Goal: Transaction & Acquisition: Purchase product/service

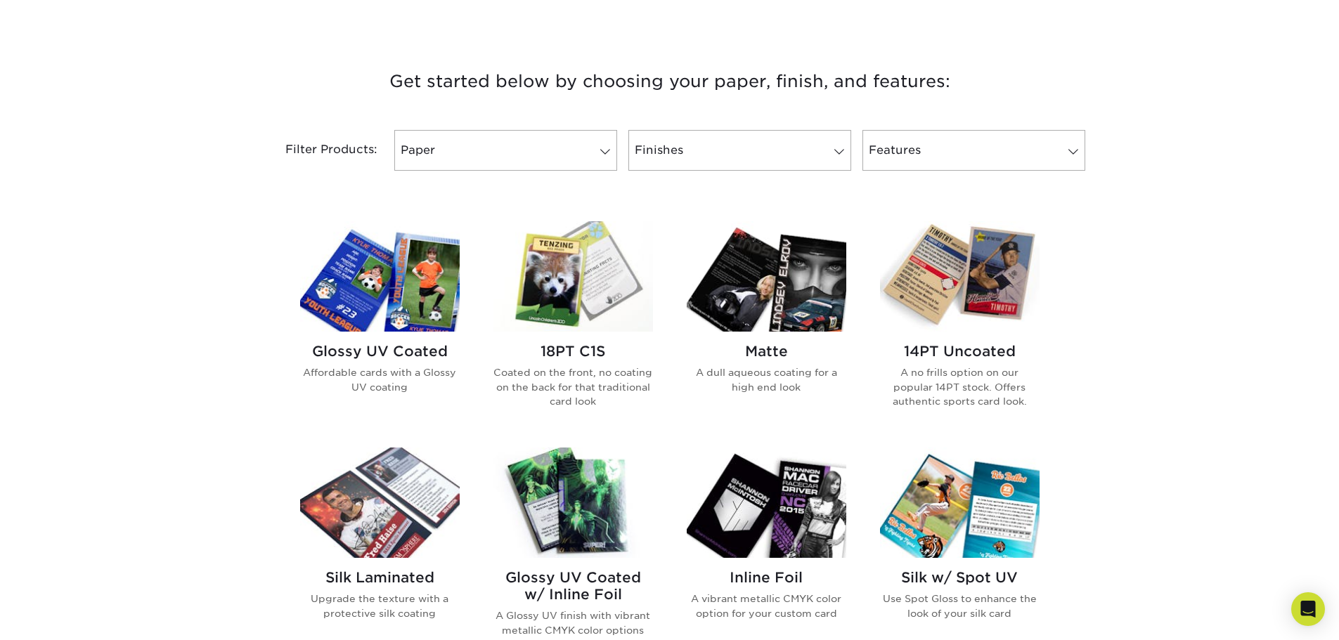
scroll to position [492, 0]
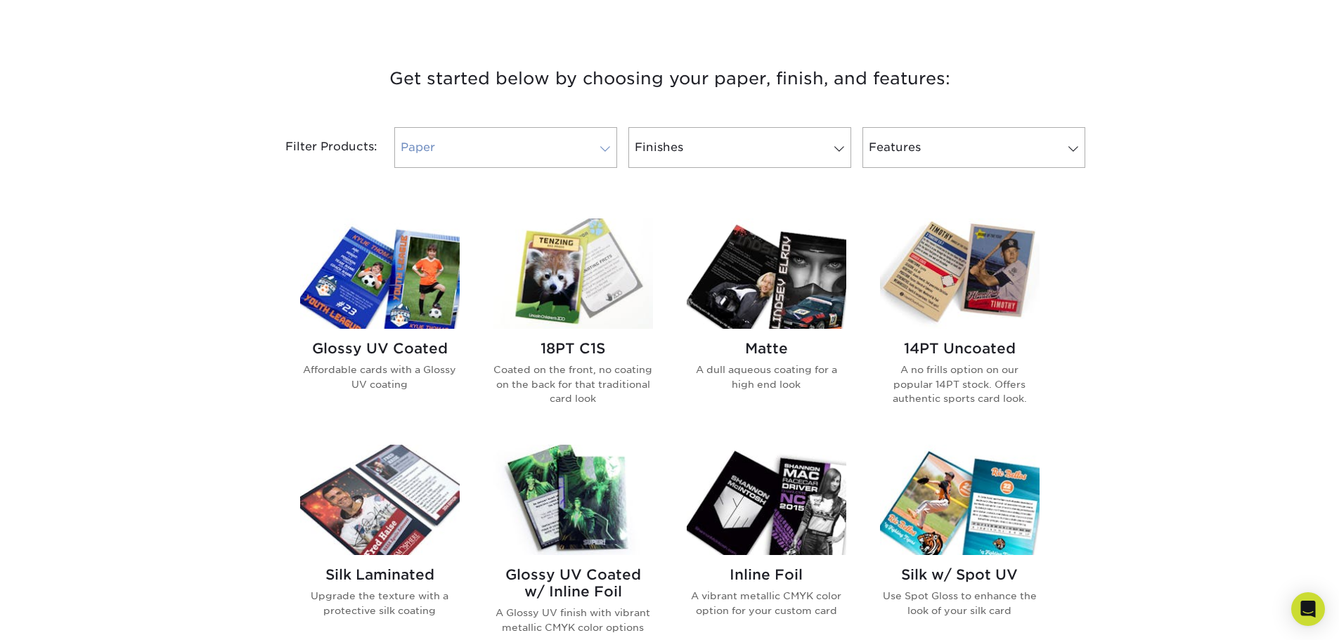
click at [471, 146] on link "Paper" at bounding box center [505, 147] width 223 height 41
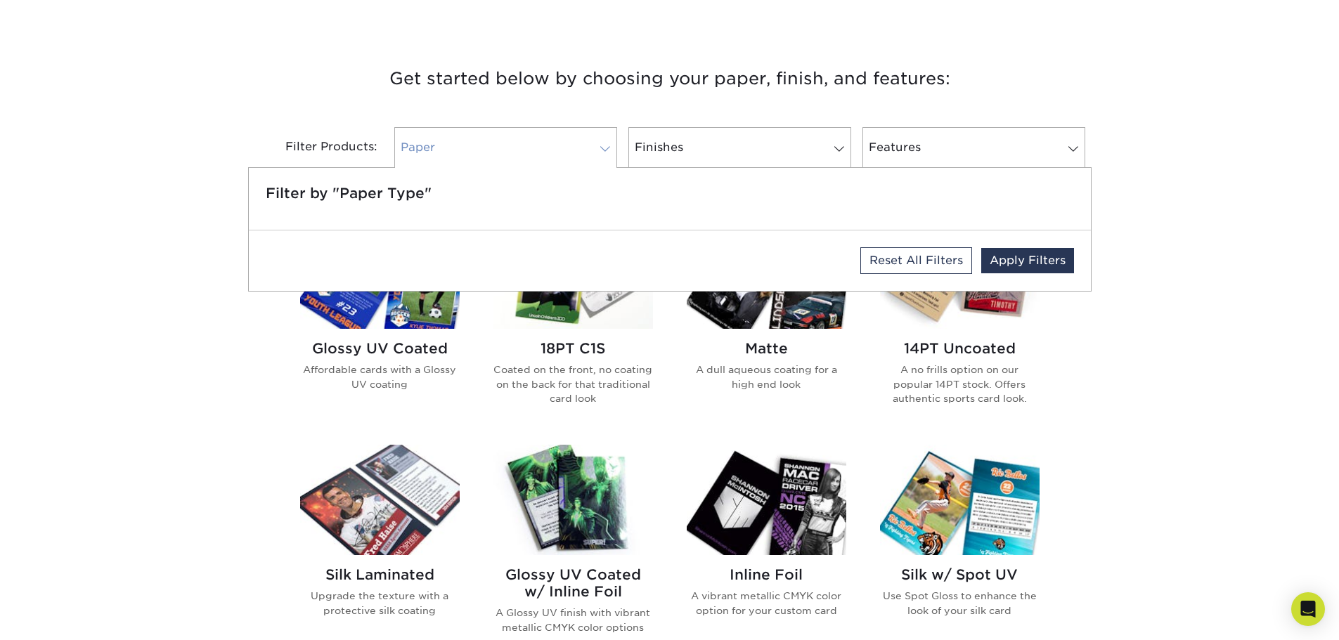
click at [462, 148] on link "Paper" at bounding box center [505, 147] width 223 height 41
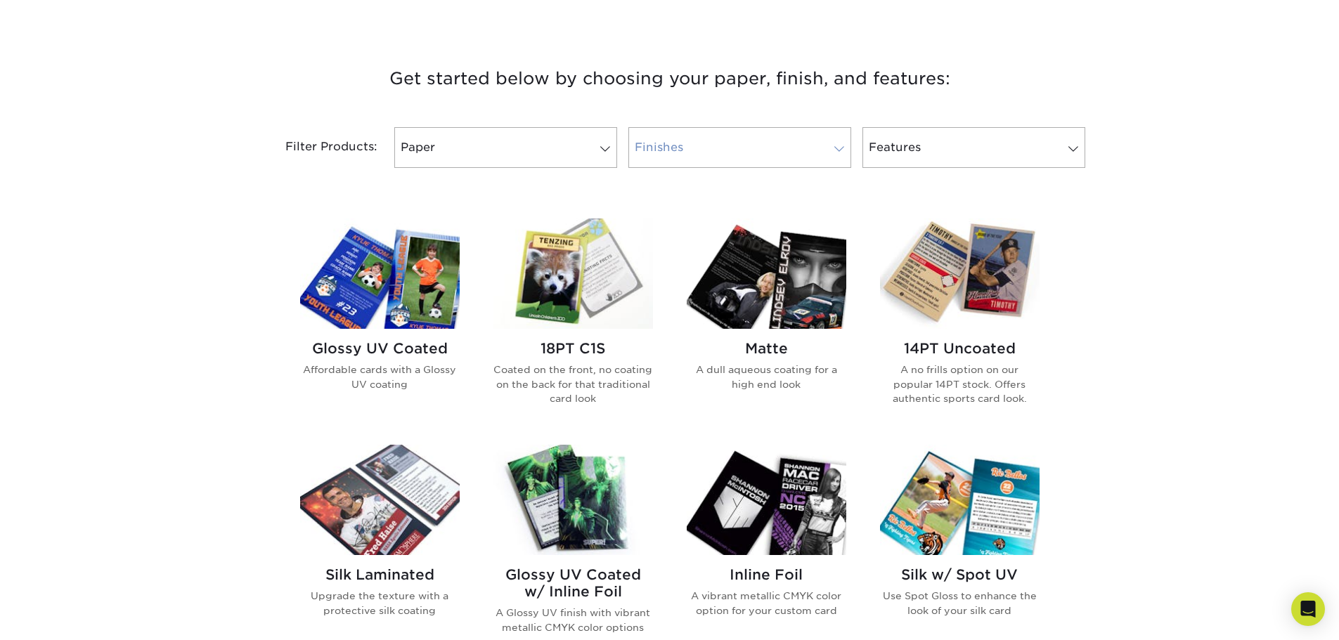
click at [643, 139] on link "Finishes" at bounding box center [739, 147] width 223 height 41
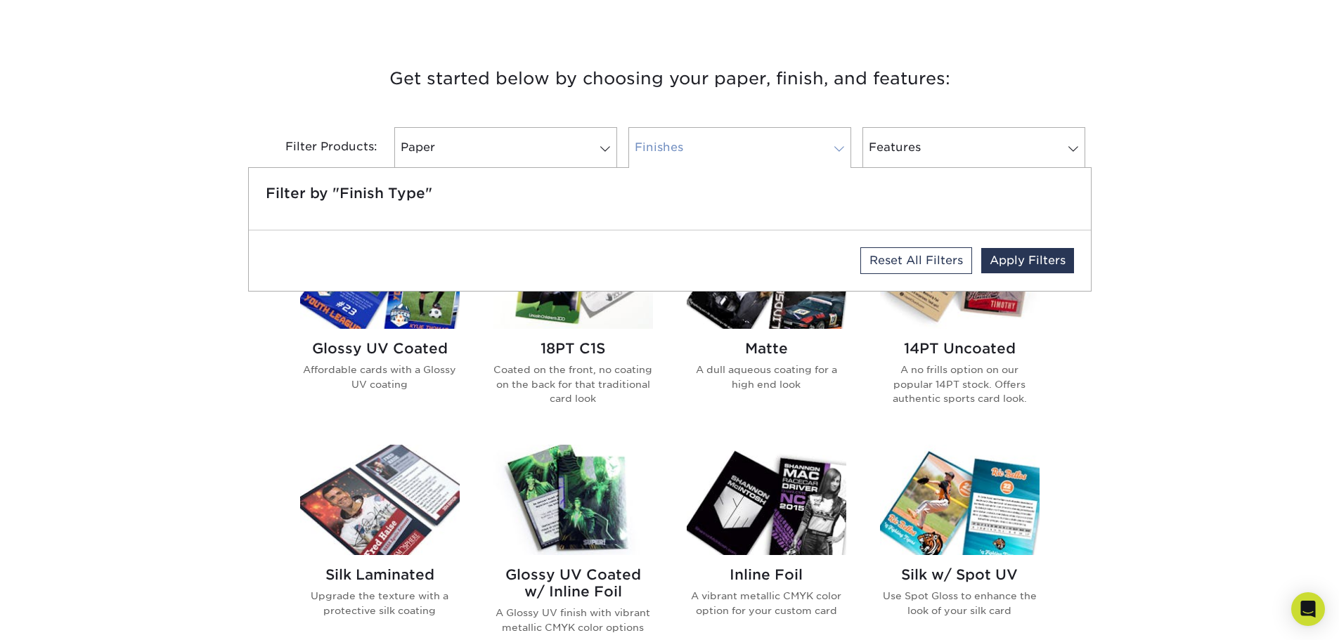
click at [642, 139] on link "Finishes" at bounding box center [739, 147] width 223 height 41
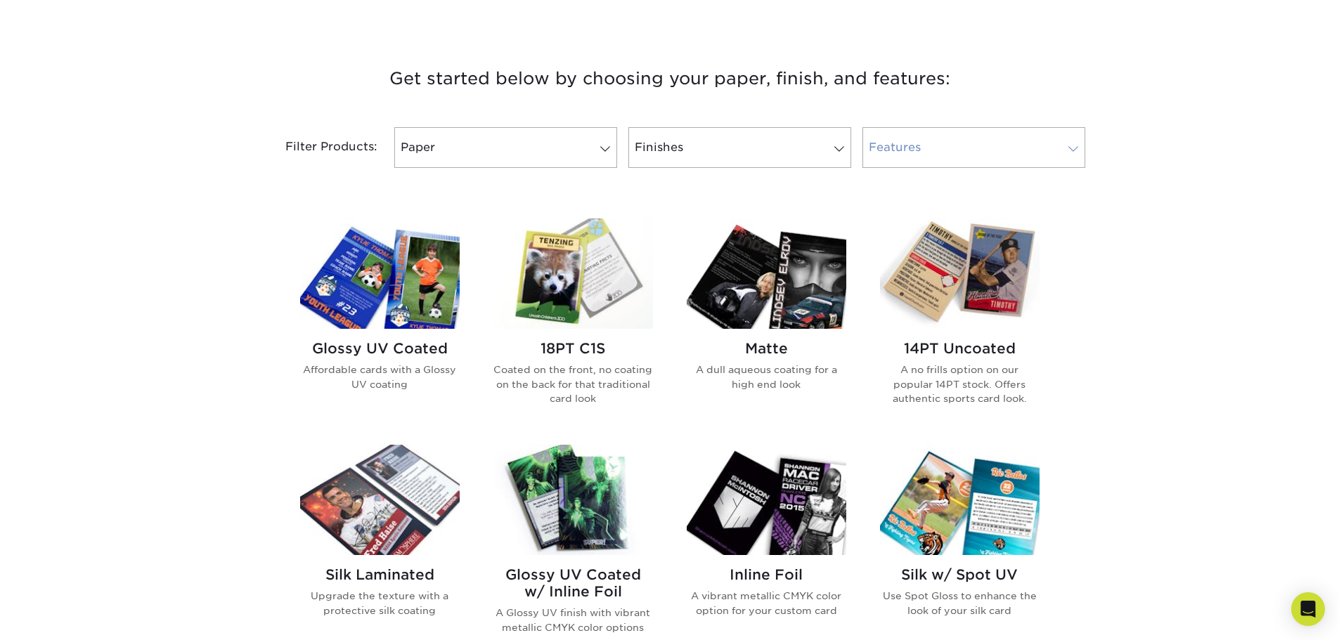
click at [910, 144] on link "Features" at bounding box center [973, 147] width 223 height 41
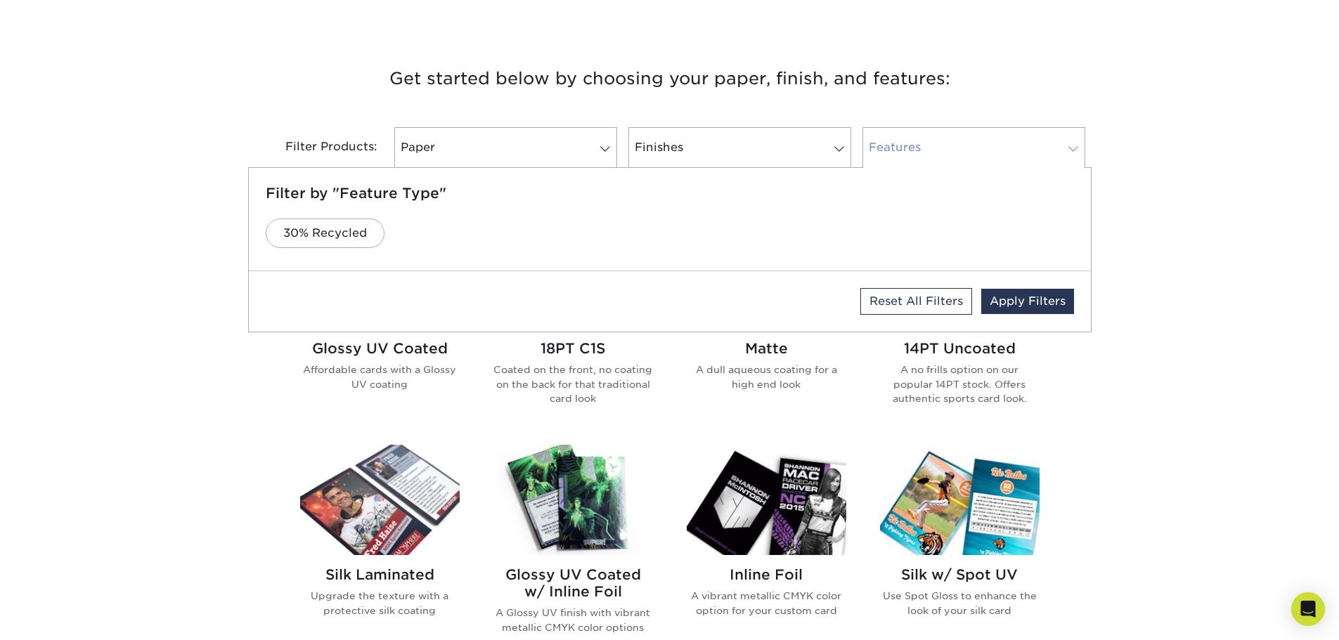
click at [910, 143] on link "Features" at bounding box center [973, 147] width 223 height 41
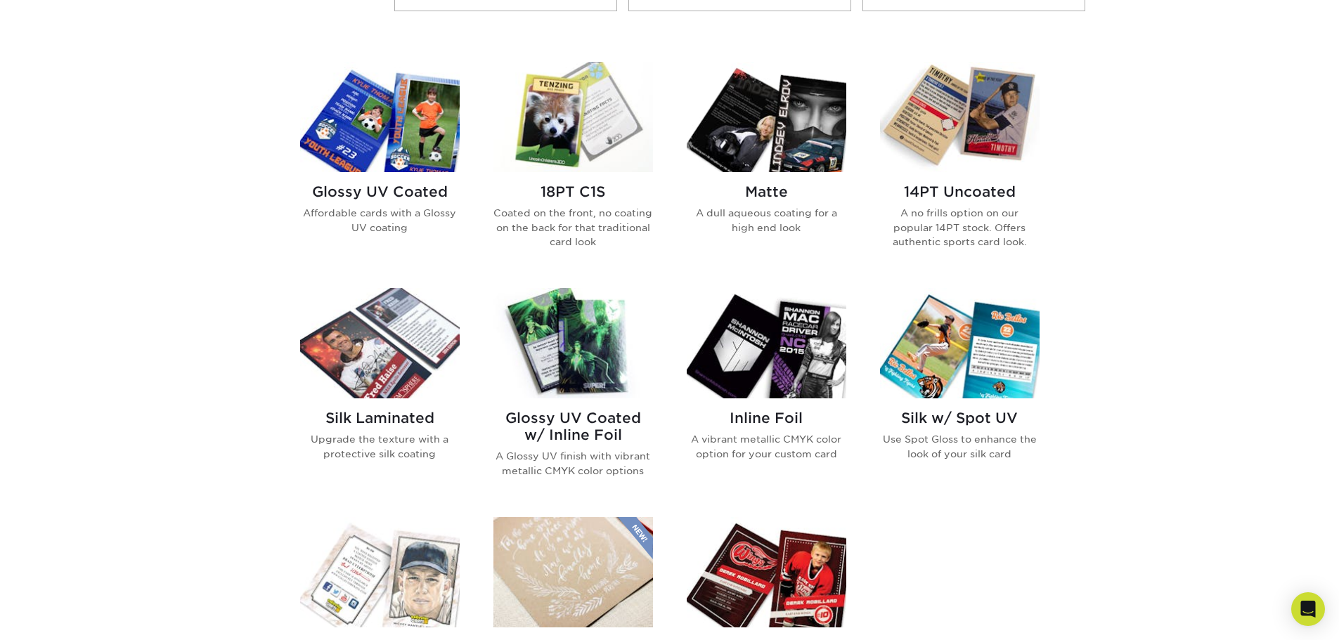
scroll to position [633, 0]
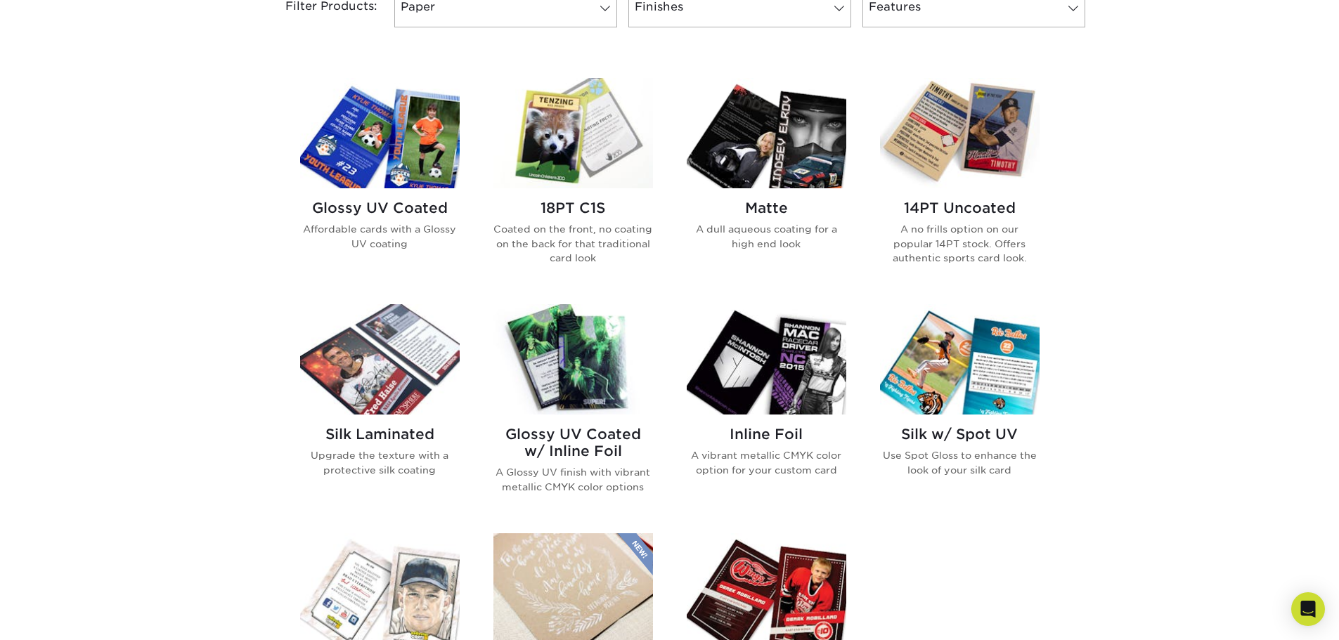
click at [396, 155] on img at bounding box center [380, 133] width 160 height 110
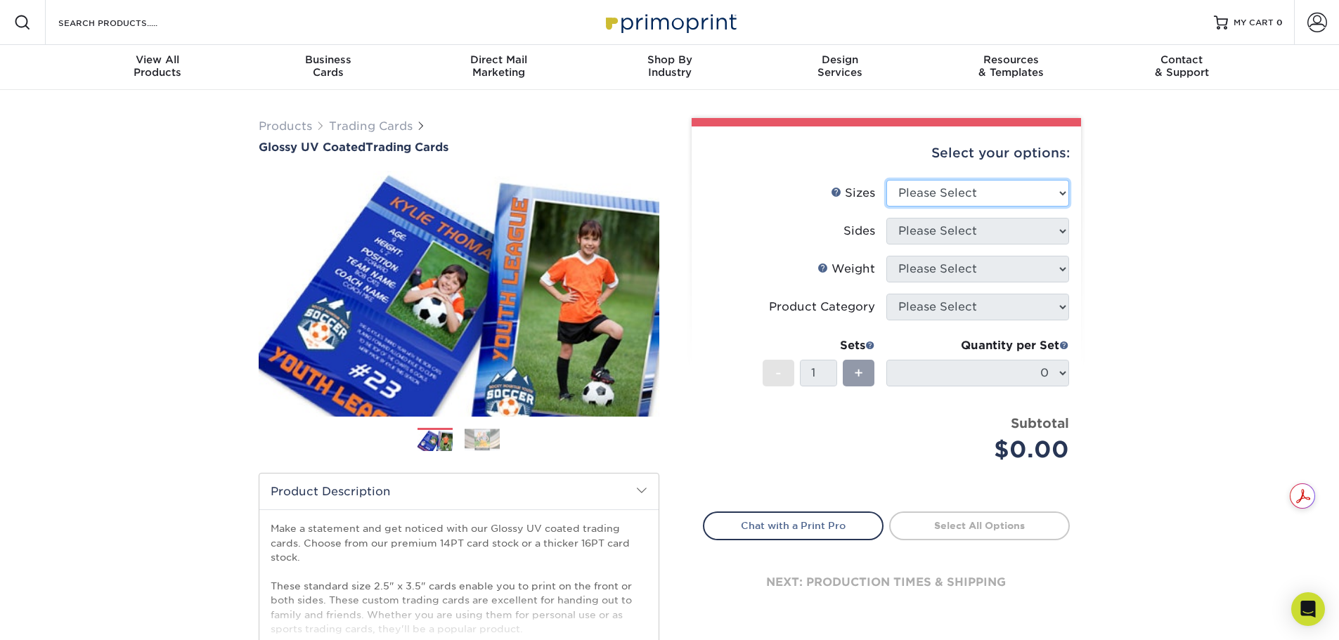
click at [958, 194] on select "Please Select 2.5" x 3.5"" at bounding box center [977, 193] width 183 height 27
select select "2.50x3.50"
click at [886, 180] on select "Please Select 2.5" x 3.5"" at bounding box center [977, 193] width 183 height 27
click at [922, 233] on select "Please Select Print Both Sides Print Front Only" at bounding box center [977, 231] width 183 height 27
select select "13abbda7-1d64-4f25-8bb2-c179b224825d"
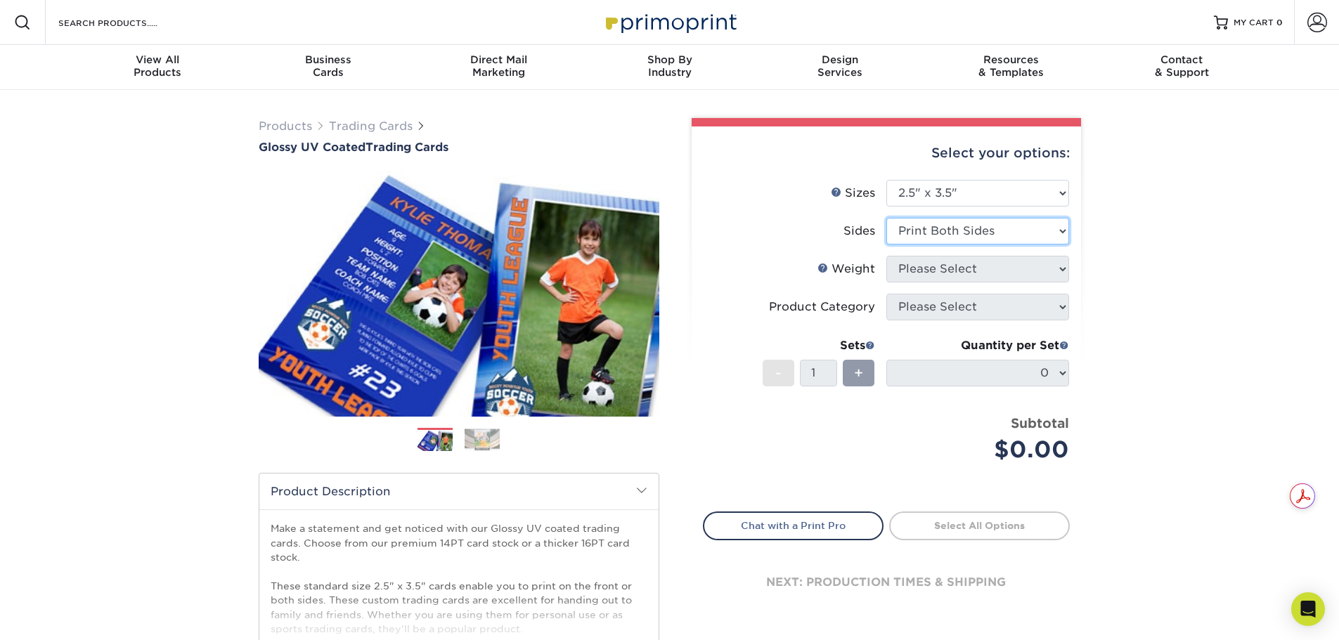
click at [886, 218] on select "Please Select Print Both Sides Print Front Only" at bounding box center [977, 231] width 183 height 27
click at [922, 271] on select "Please Select 16PT 14PT 18PT C1S" at bounding box center [977, 269] width 183 height 27
select select "16PT"
click at [886, 256] on select "Please Select 16PT 14PT 18PT C1S" at bounding box center [977, 269] width 183 height 27
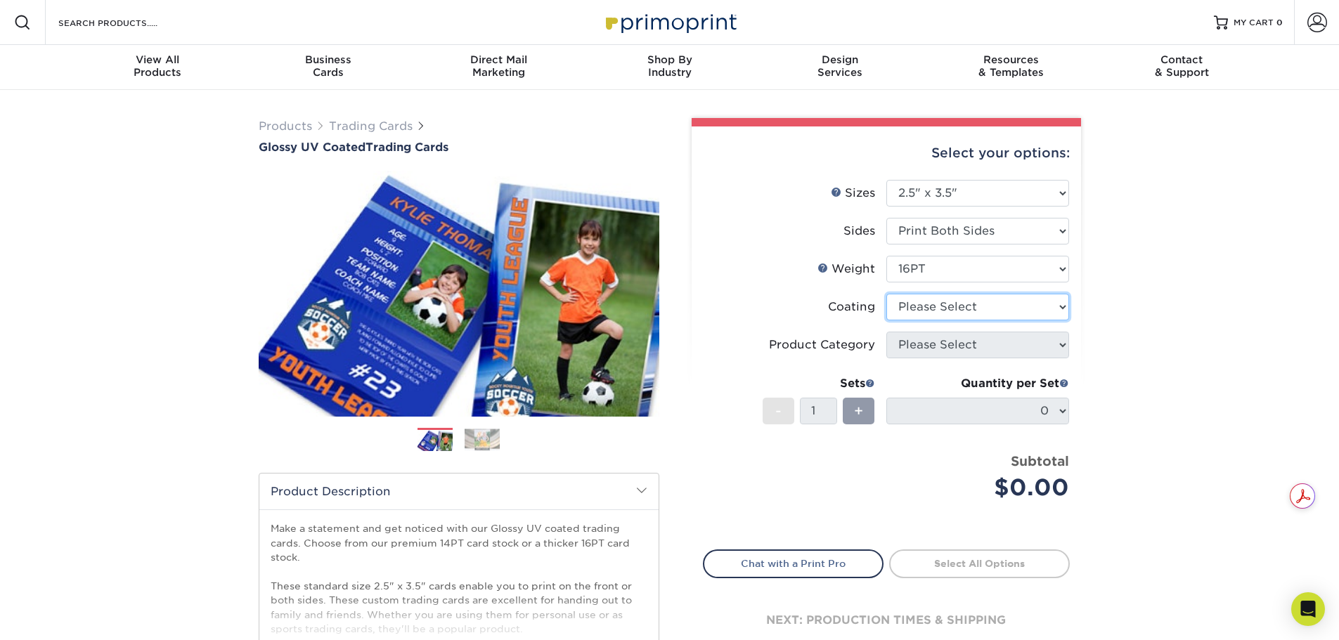
click at [907, 304] on select at bounding box center [977, 307] width 183 height 27
select select "ae367451-b2b8-45df-a344-0f05b6a12993"
click at [886, 294] on select at bounding box center [977, 307] width 183 height 27
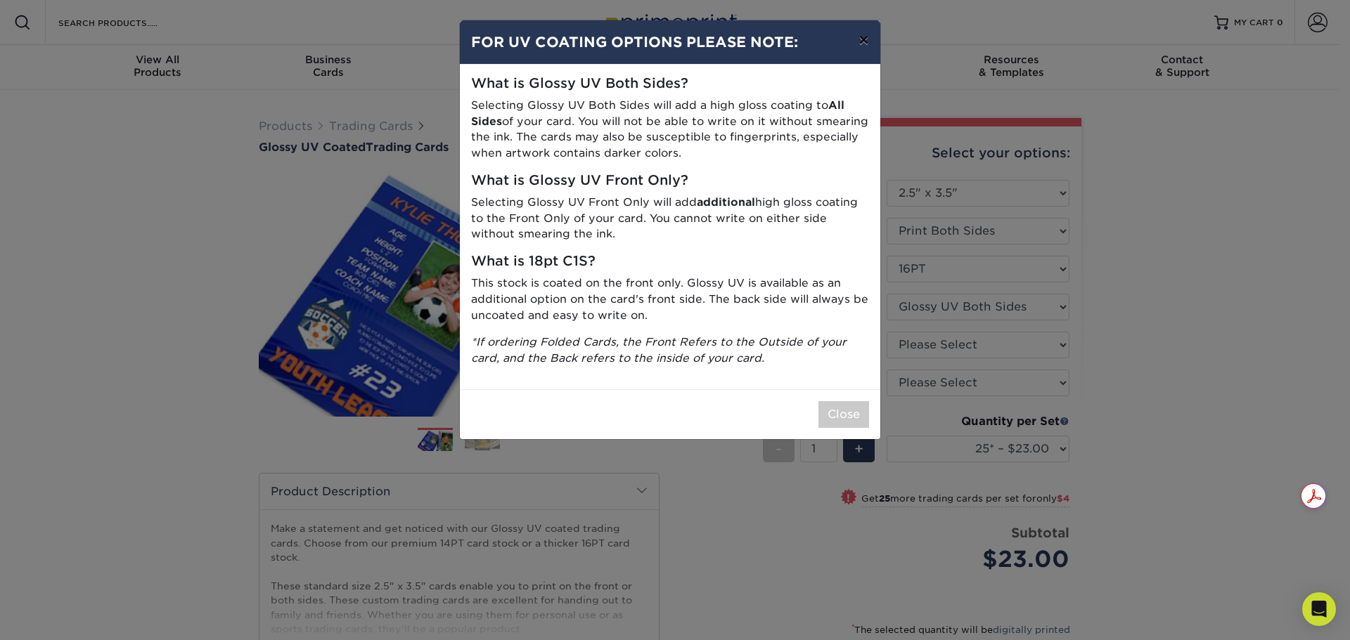
click at [869, 27] on button "×" at bounding box center [863, 39] width 32 height 39
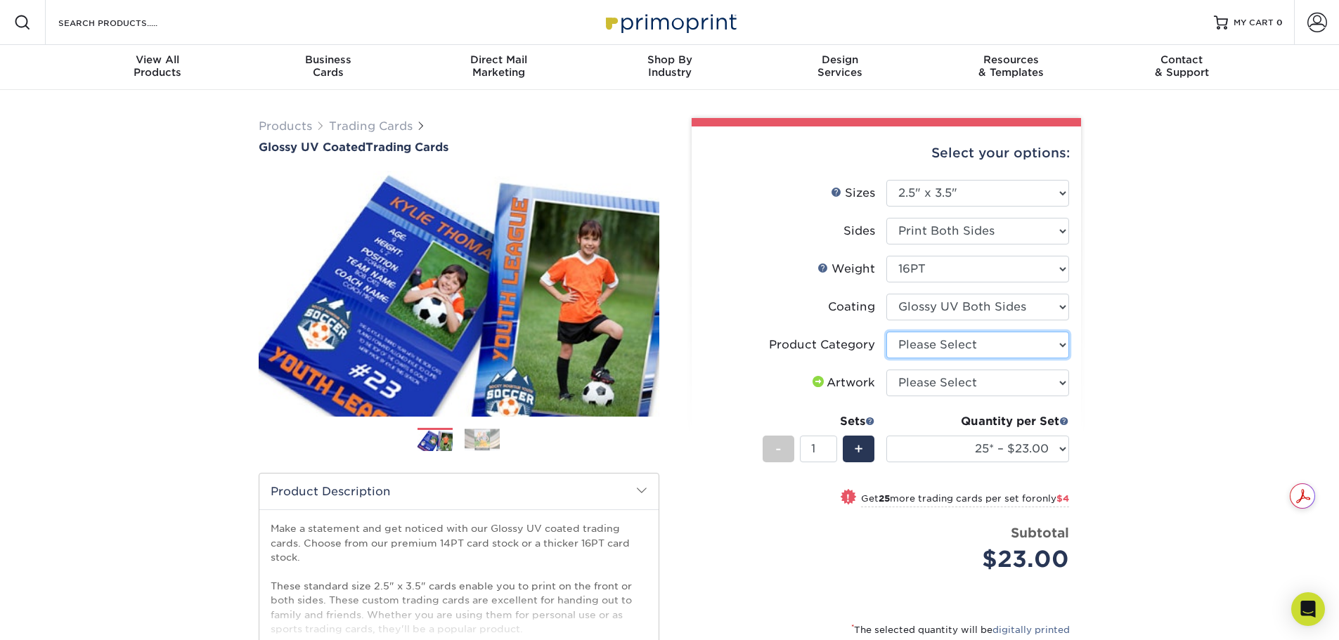
click at [898, 349] on select "Please Select Trading Cards" at bounding box center [977, 345] width 183 height 27
select select "c2f9bce9-36c2-409d-b101-c29d9d031e18"
click at [886, 332] on select "Please Select Trading Cards" at bounding box center [977, 345] width 183 height 27
click at [910, 387] on select "Please Select I will upload files I need a design - $100" at bounding box center [977, 383] width 183 height 27
select select "upload"
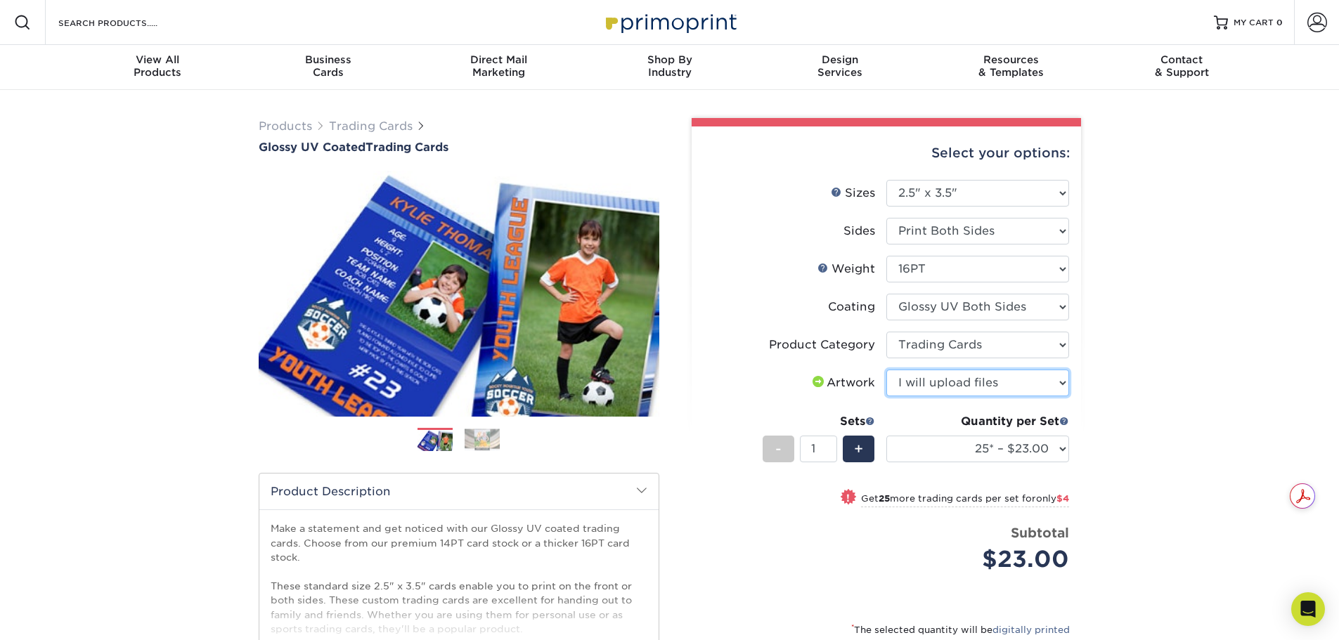
click at [886, 370] on select "Please Select I will upload files I need a design - $100" at bounding box center [977, 383] width 183 height 27
click at [1205, 363] on div "Products Trading Cards Glossy UV Coated Trading Cards Previous Next /" at bounding box center [669, 465] width 1339 height 751
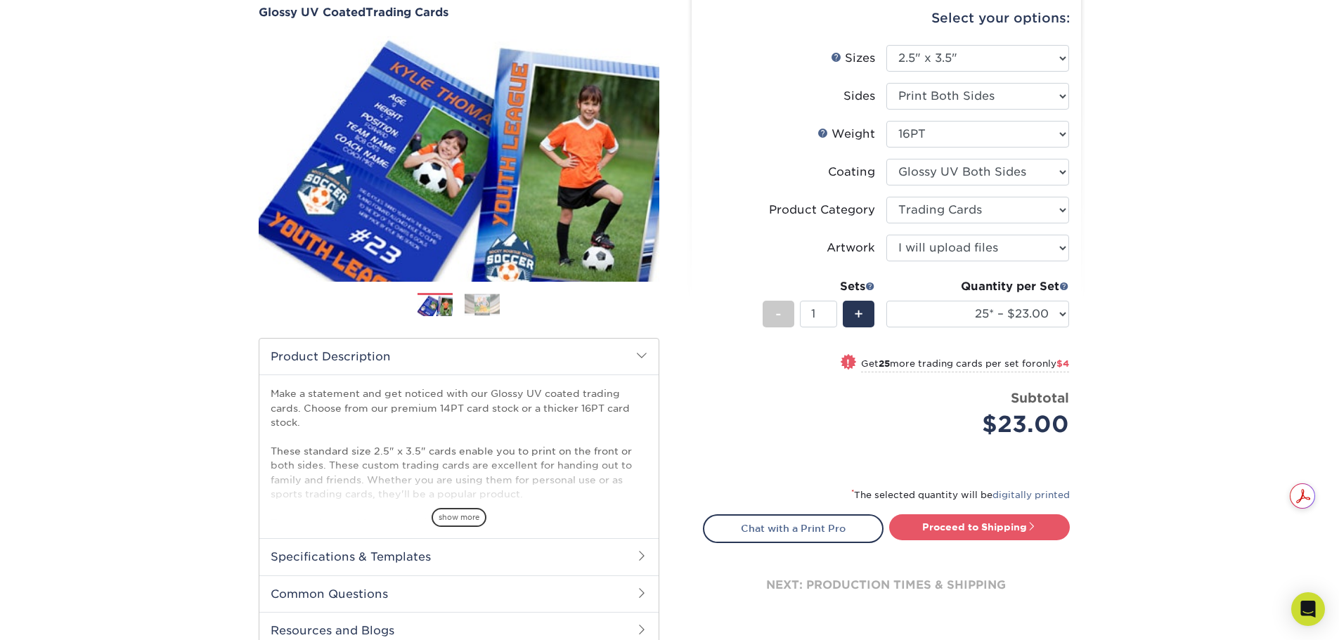
scroll to position [141, 0]
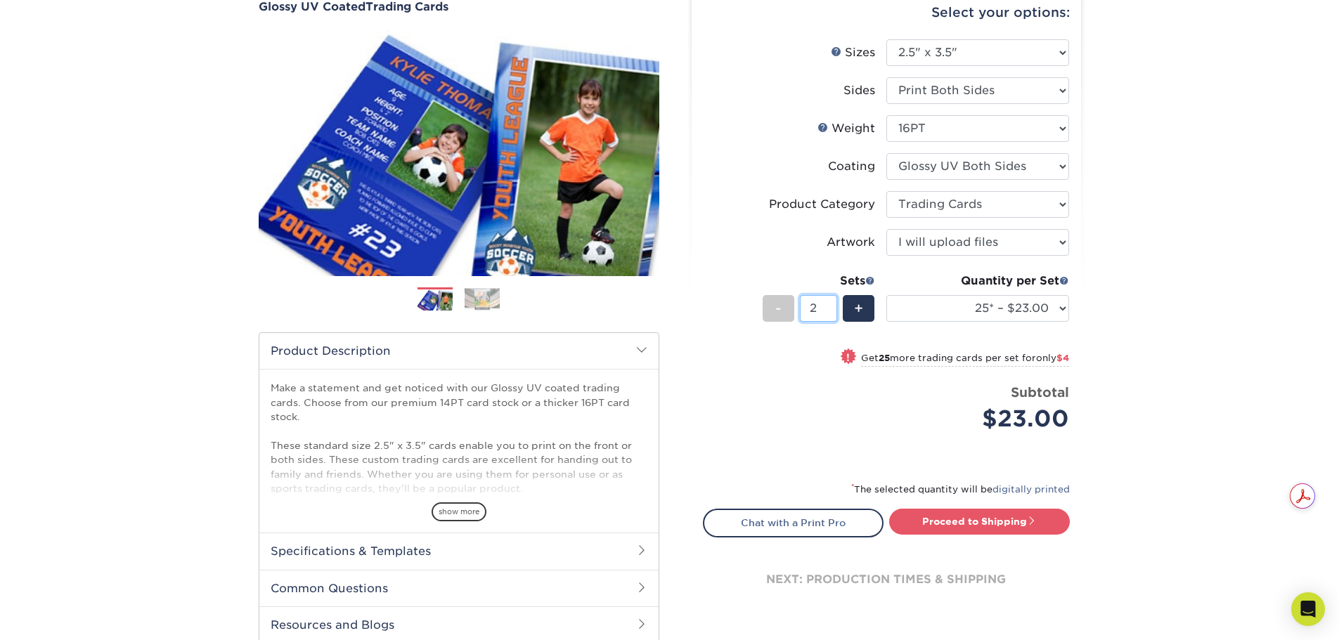
click at [833, 303] on input "2" at bounding box center [818, 308] width 37 height 27
click at [833, 303] on input "3" at bounding box center [818, 308] width 37 height 27
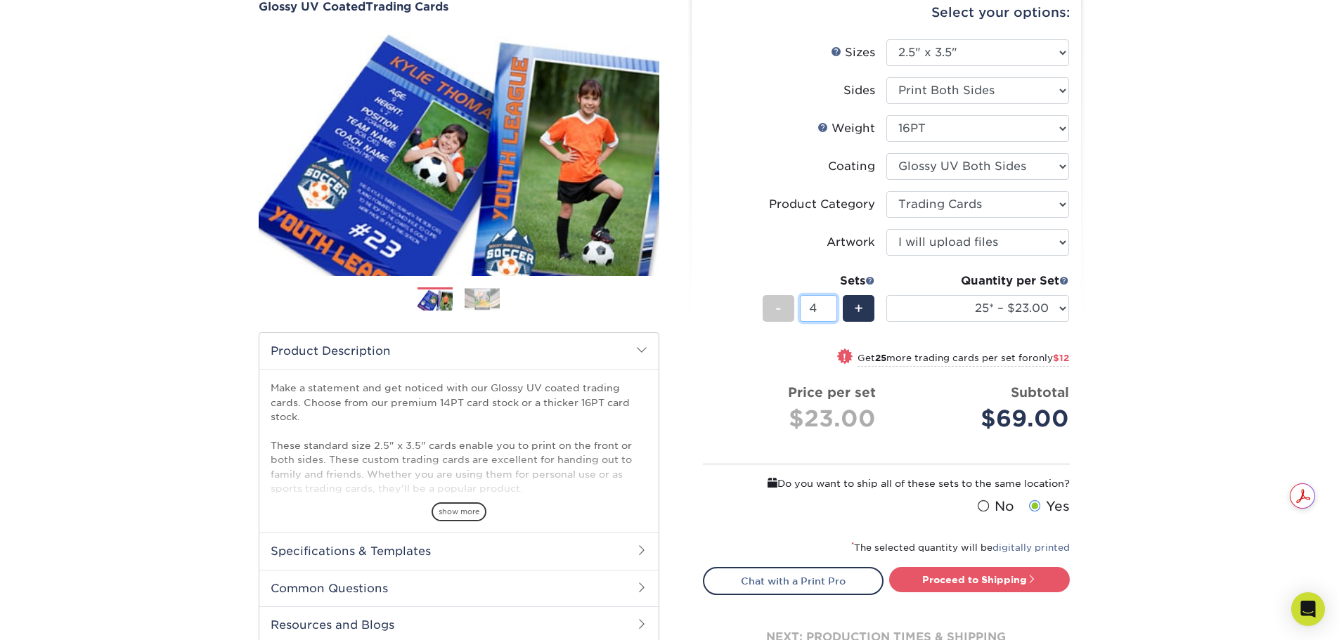
click at [833, 303] on input "4" at bounding box center [818, 308] width 37 height 27
click at [833, 303] on input "5" at bounding box center [818, 308] width 37 height 27
click at [833, 303] on input "6" at bounding box center [818, 308] width 37 height 27
click at [833, 303] on input "7" at bounding box center [818, 308] width 37 height 27
click at [833, 303] on input "8" at bounding box center [818, 308] width 37 height 27
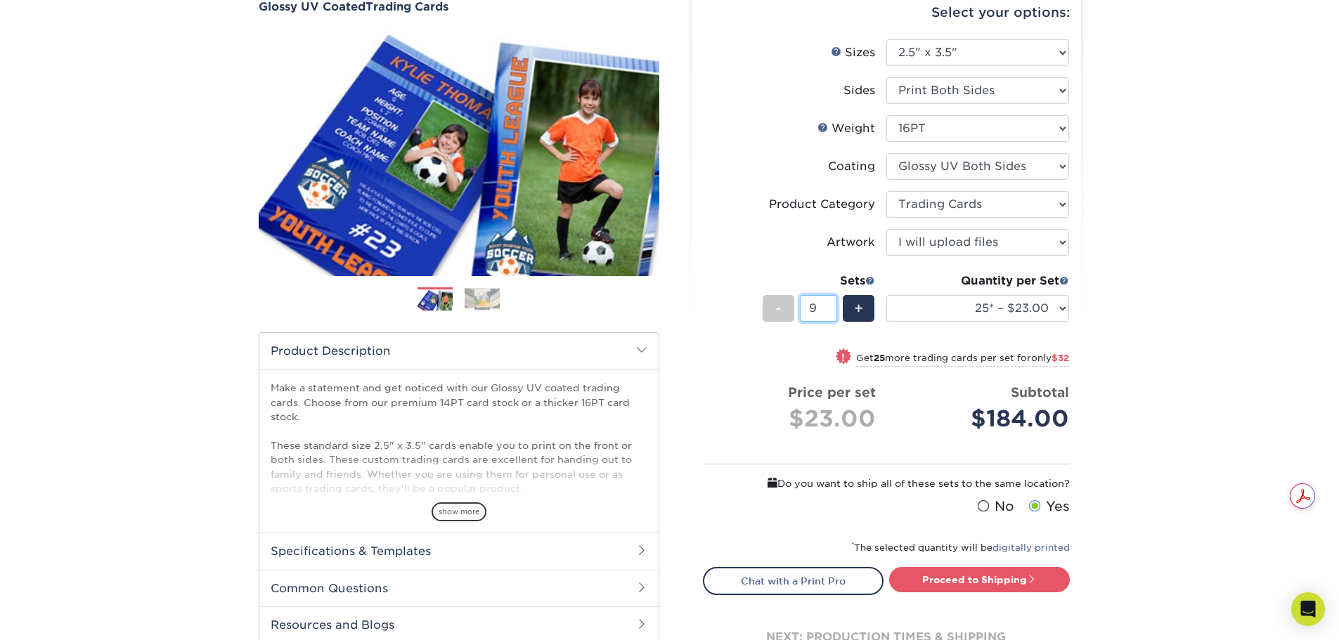
click at [833, 303] on input "9" at bounding box center [818, 308] width 37 height 27
click at [833, 303] on input "10" at bounding box center [818, 308] width 37 height 27
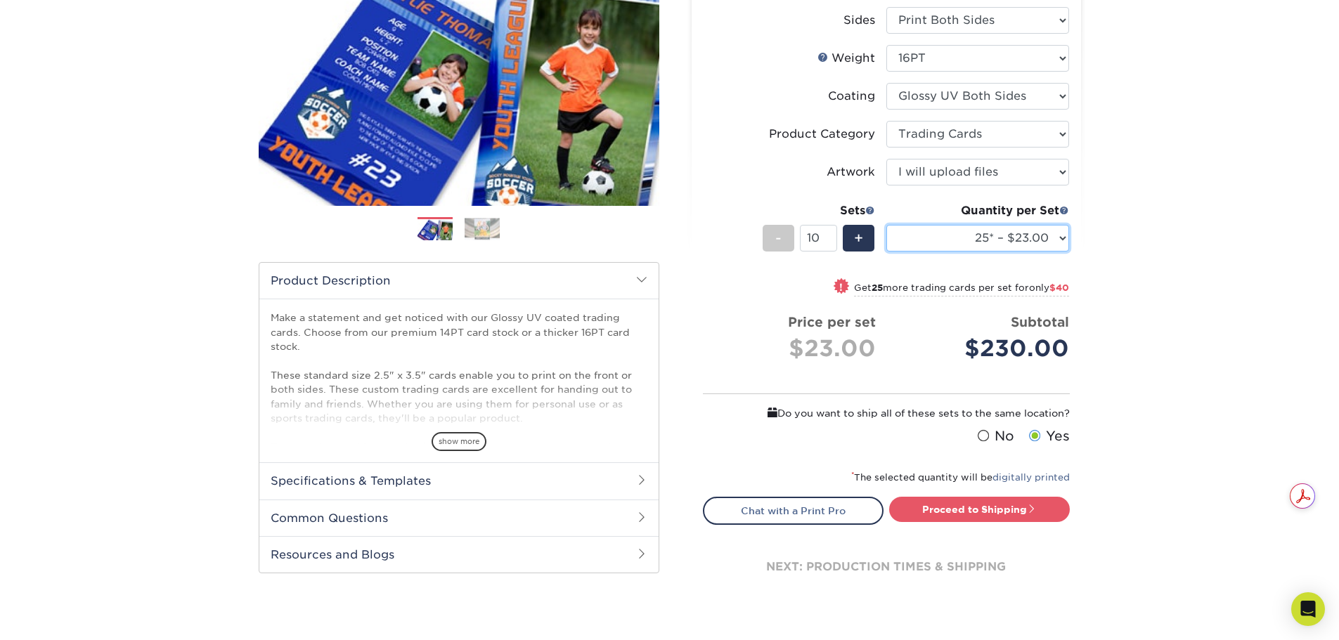
click at [1038, 240] on select "25* – $23.00 50* – $27.00 75* – $33.00 100* – $37.00 250* – $47.00 500 – $58.00…" at bounding box center [977, 238] width 183 height 27
drag, startPoint x: 1125, startPoint y: 260, endPoint x: 1106, endPoint y: 257, distance: 20.0
click at [1125, 260] on div "Products Trading Cards Glossy UV Coated Trading Cards Previous Next /" at bounding box center [669, 269] width 1339 height 781
click at [777, 241] on span "-" at bounding box center [778, 238] width 6 height 21
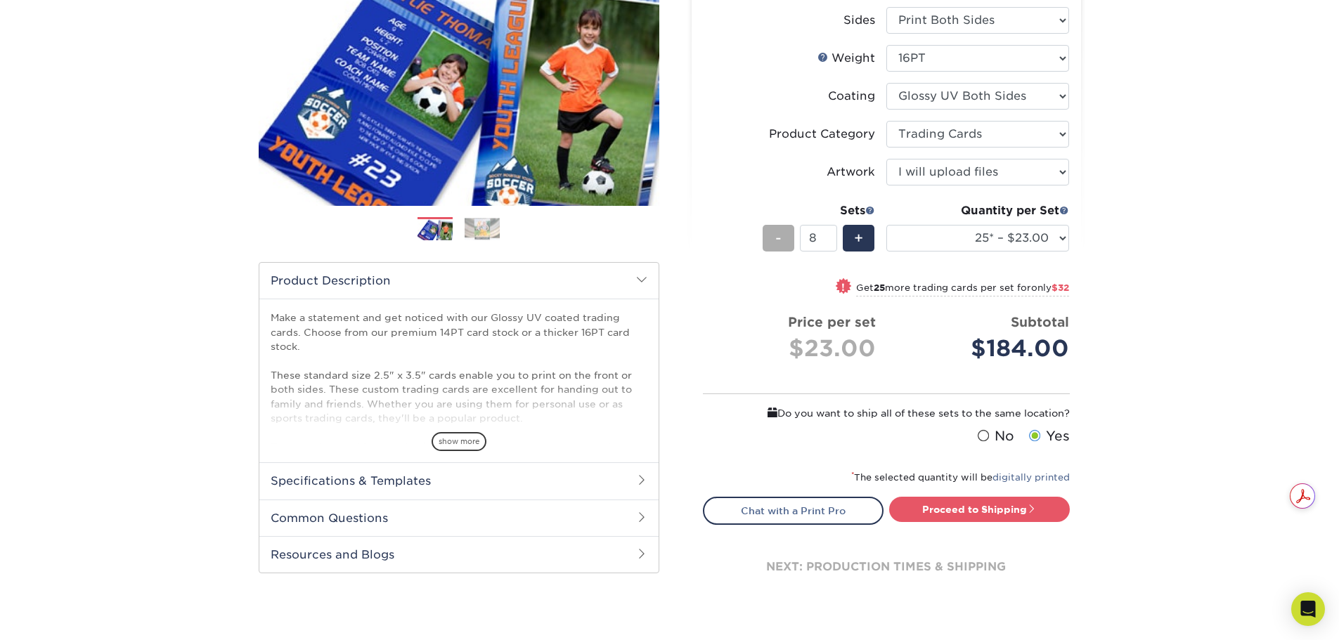
click at [777, 241] on span "-" at bounding box center [778, 238] width 6 height 21
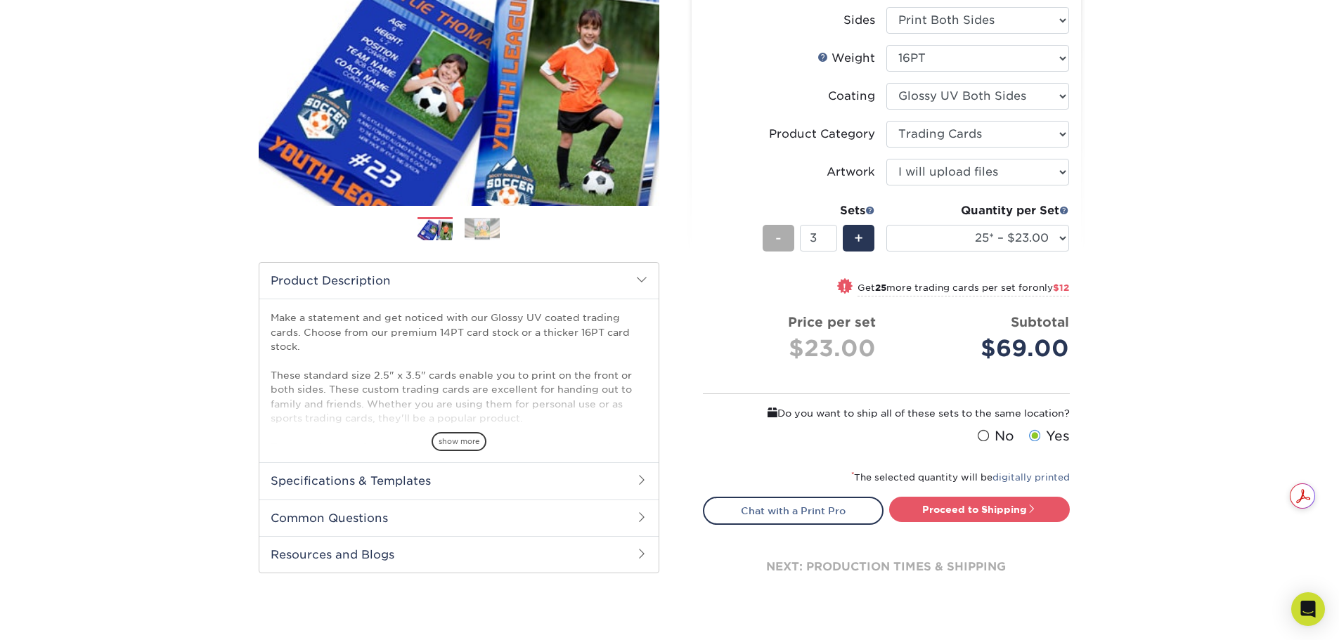
click at [777, 241] on span "-" at bounding box center [778, 238] width 6 height 21
type input "1"
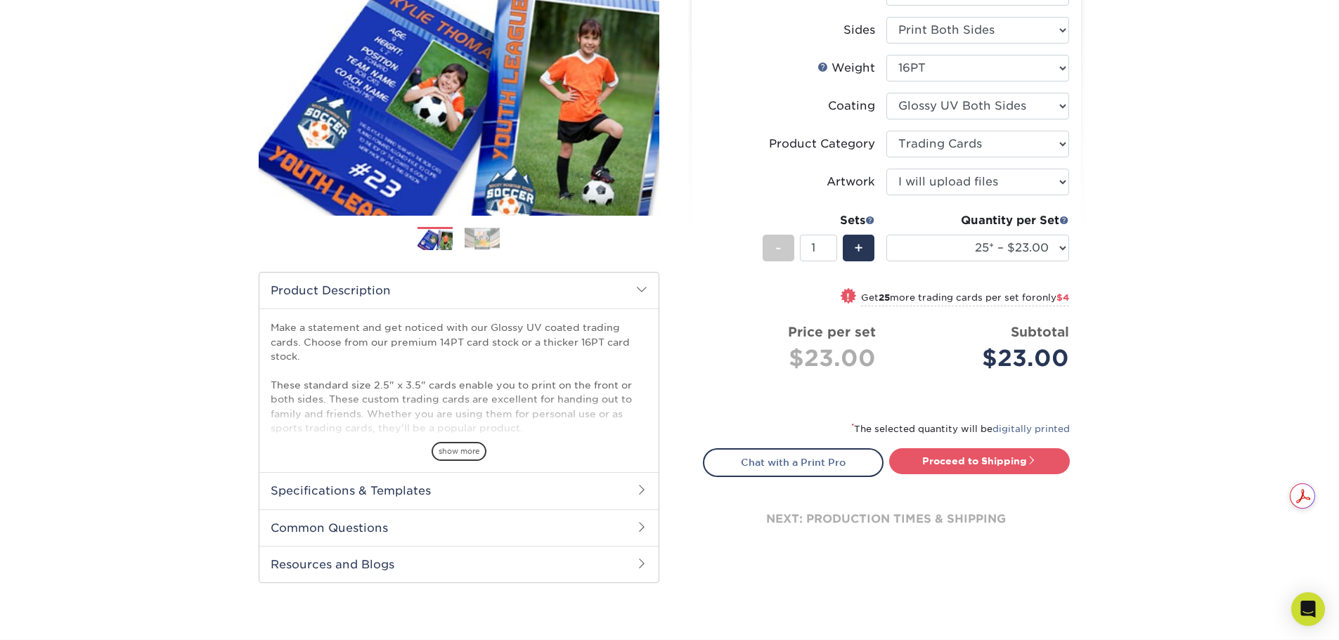
scroll to position [281, 0]
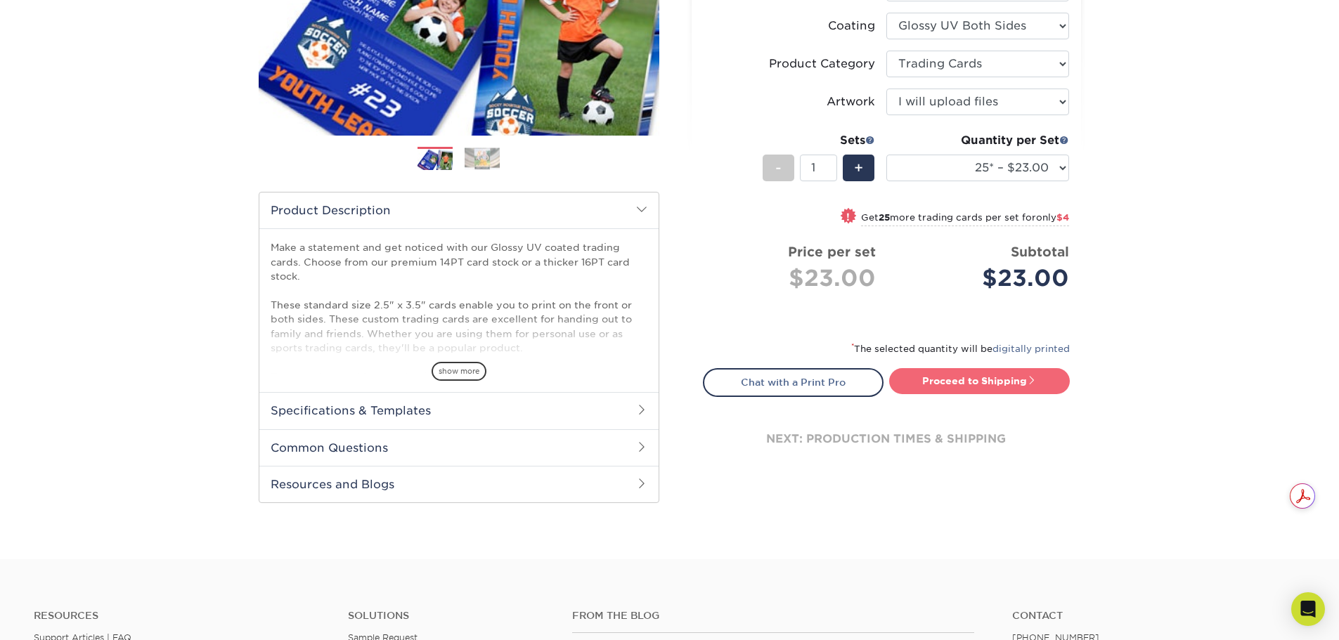
click at [948, 381] on link "Proceed to Shipping" at bounding box center [979, 380] width 181 height 25
type input "Set 1"
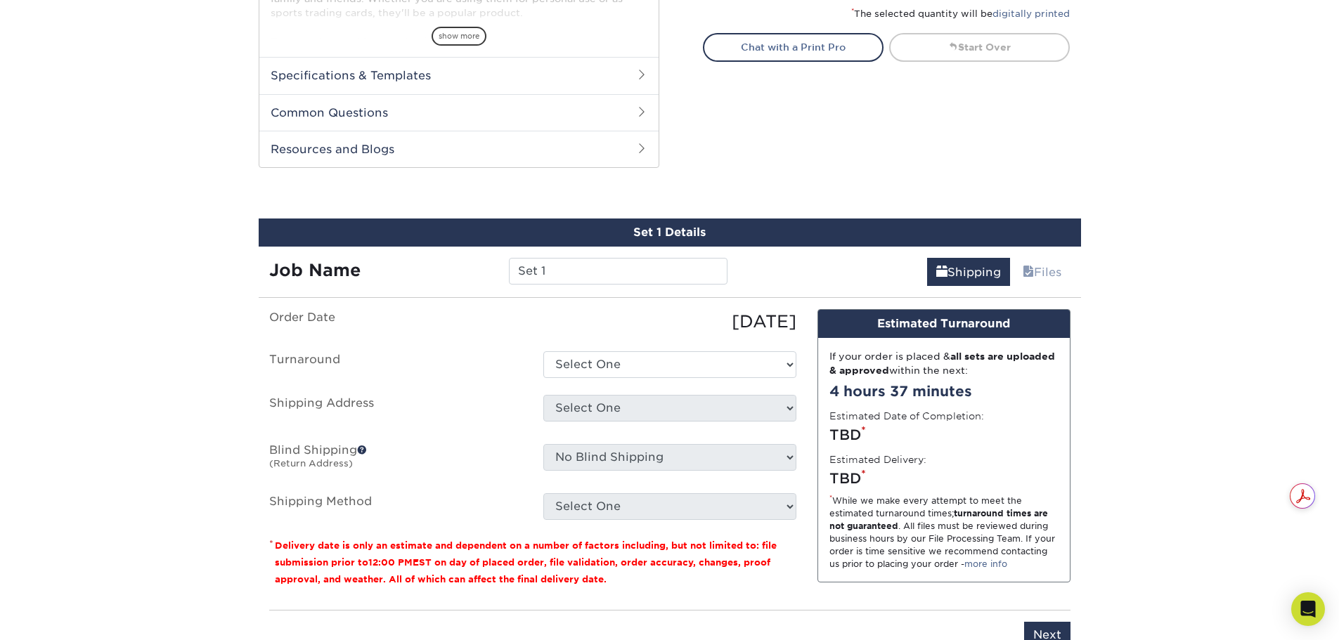
scroll to position [716, 0]
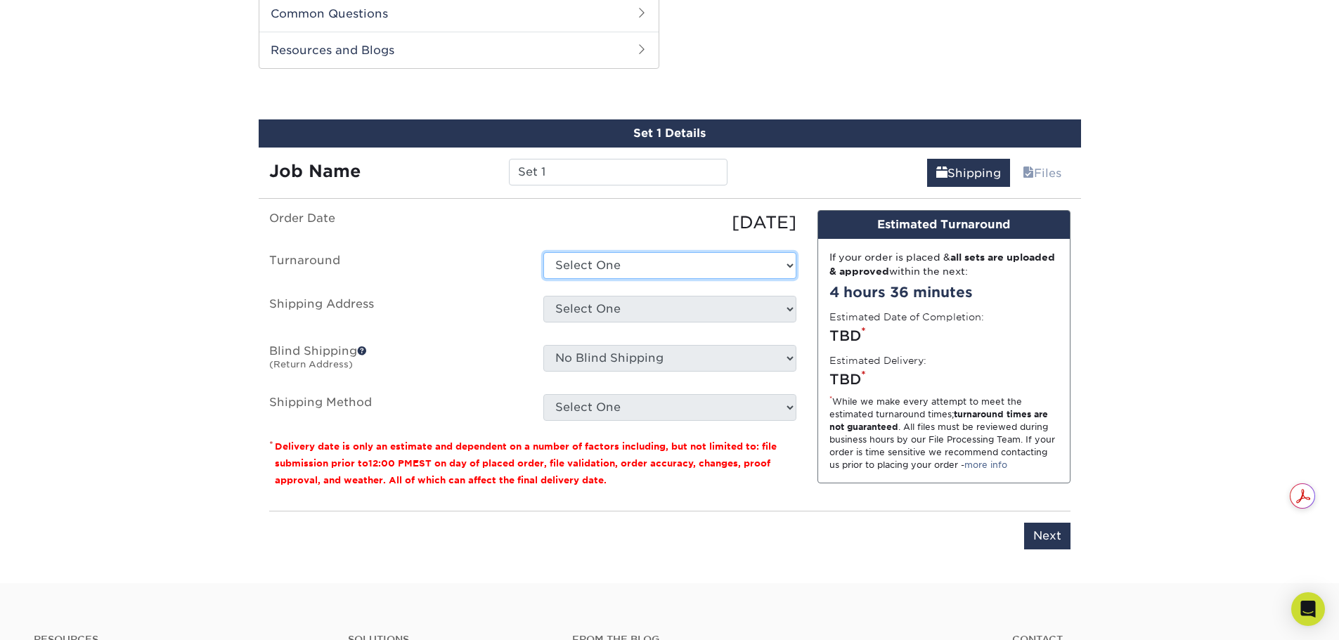
click at [572, 262] on select "Select One 2-4 Business Days 2 Day Next Business Day" at bounding box center [669, 265] width 253 height 27
click at [453, 293] on ul "Order Date [DATE] [GEOGRAPHIC_DATA] Select One 2-4 Business Days 2 Day Next Bus…" at bounding box center [532, 315] width 527 height 211
click at [604, 261] on select "Select One 2-4 Business Days 2 Day Next Business Day" at bounding box center [669, 265] width 253 height 27
select select "ef1172ad-6318-4692-b71b-0c3b021d6cc2"
click at [543, 252] on select "Select One 2-4 Business Days 2 Day Next Business Day" at bounding box center [669, 265] width 253 height 27
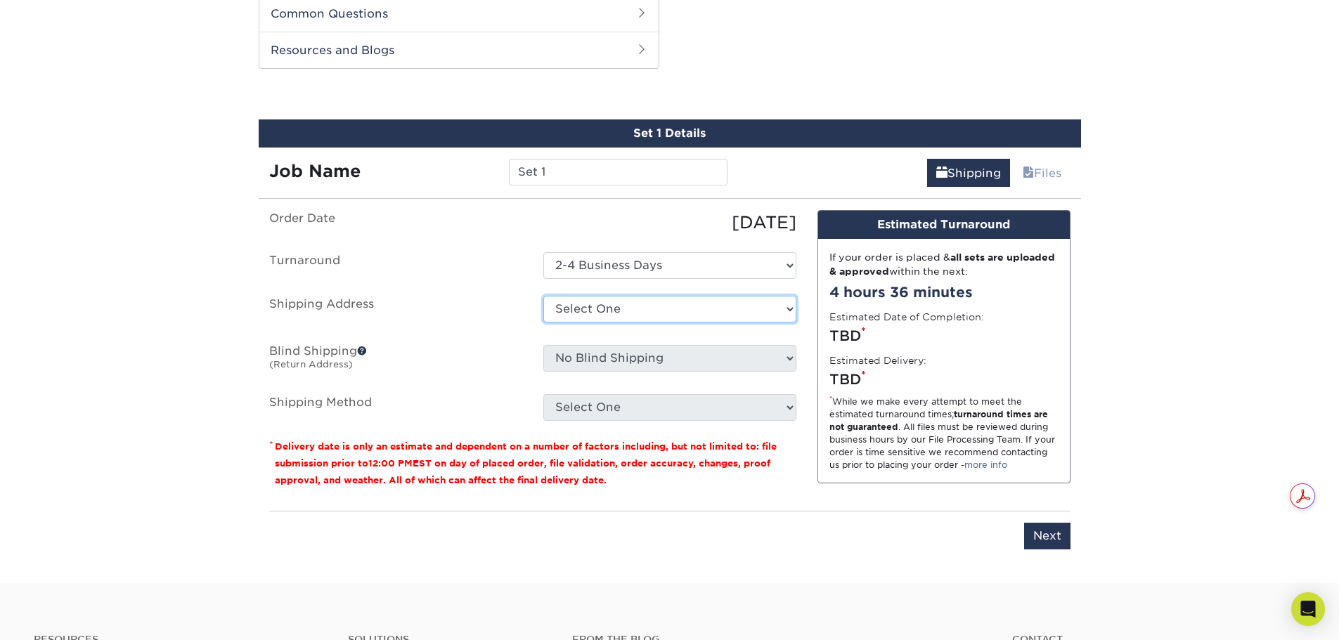
click at [567, 309] on select "Select One + Add New Address - Login" at bounding box center [669, 309] width 253 height 27
select select "newaddress"
click at [543, 296] on select "Select One + Add New Address - Login" at bounding box center [669, 309] width 253 height 27
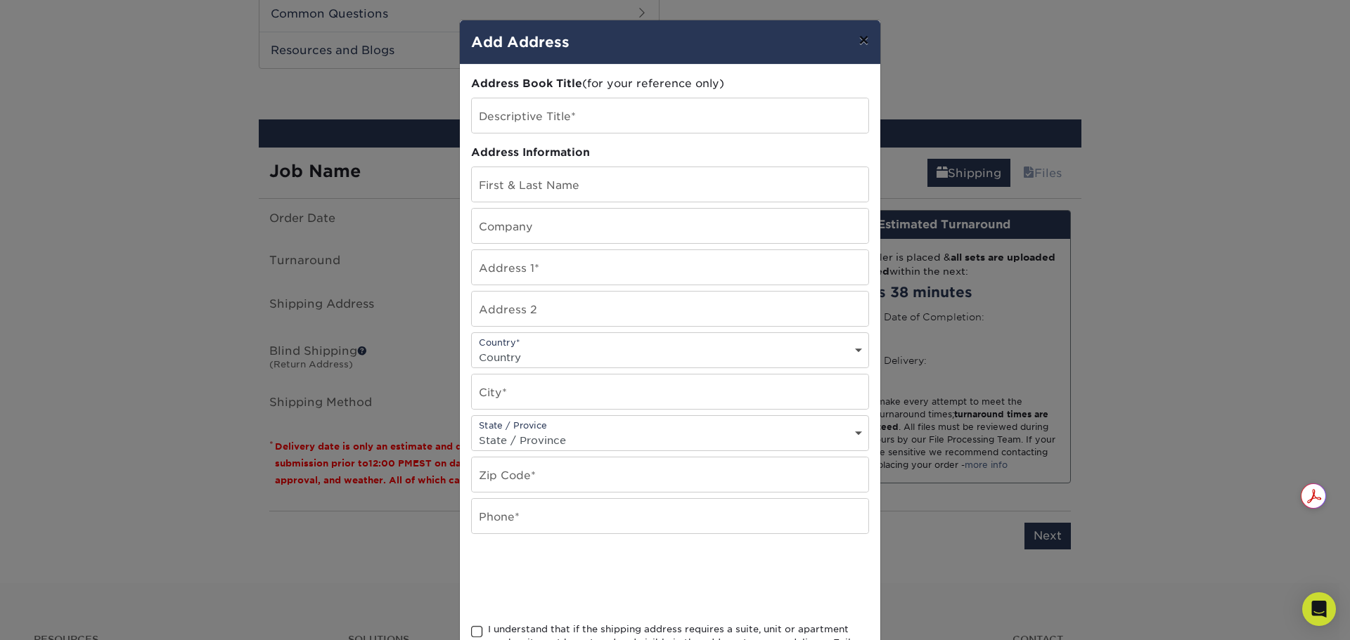
click at [857, 43] on button "×" at bounding box center [863, 39] width 32 height 39
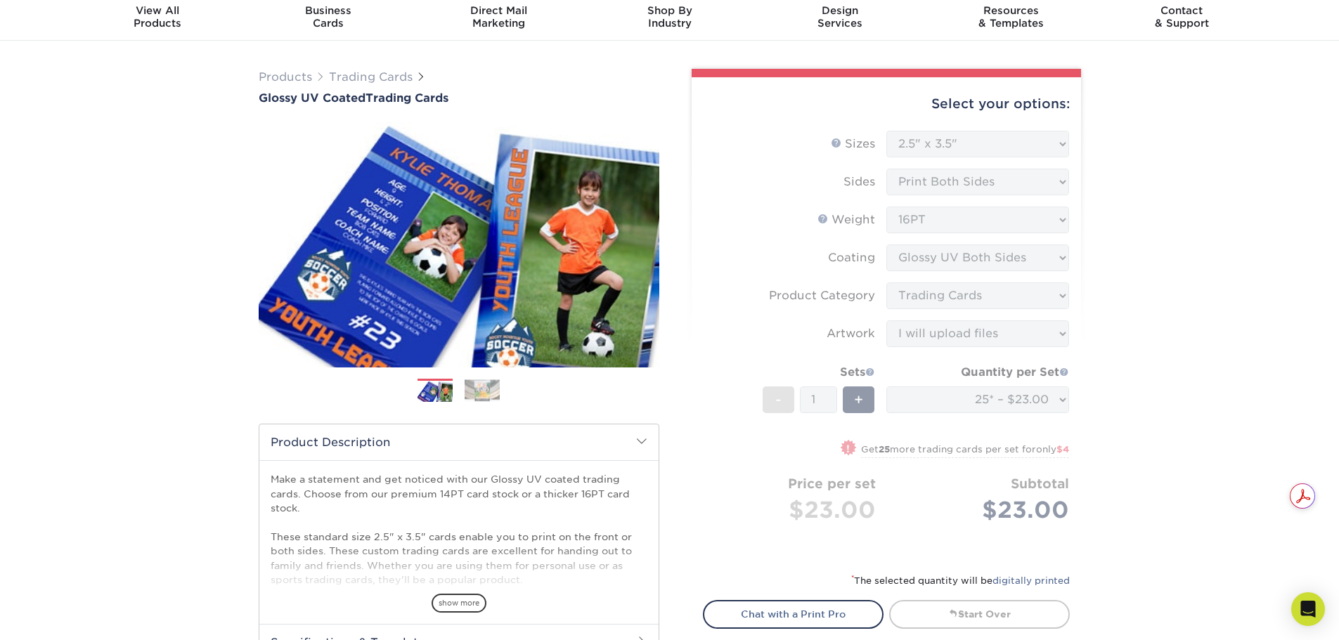
scroll to position [13, 0]
